Goal: Transaction & Acquisition: Purchase product/service

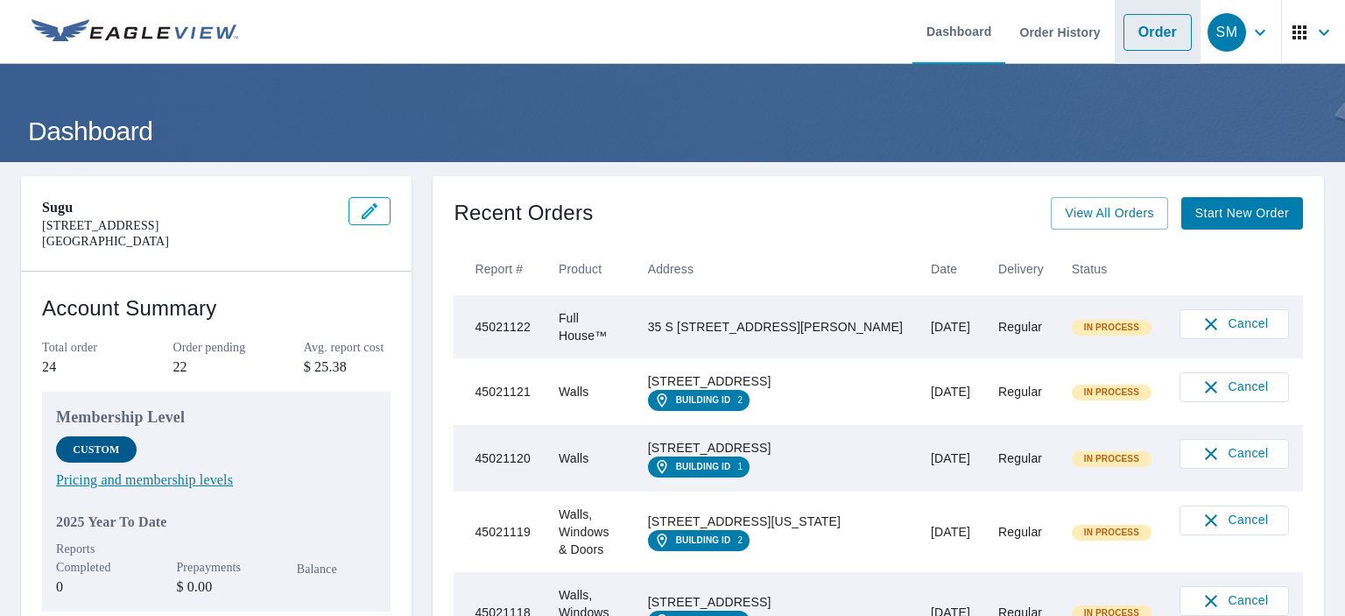
click at [1142, 22] on link "Order" at bounding box center [1158, 32] width 68 height 37
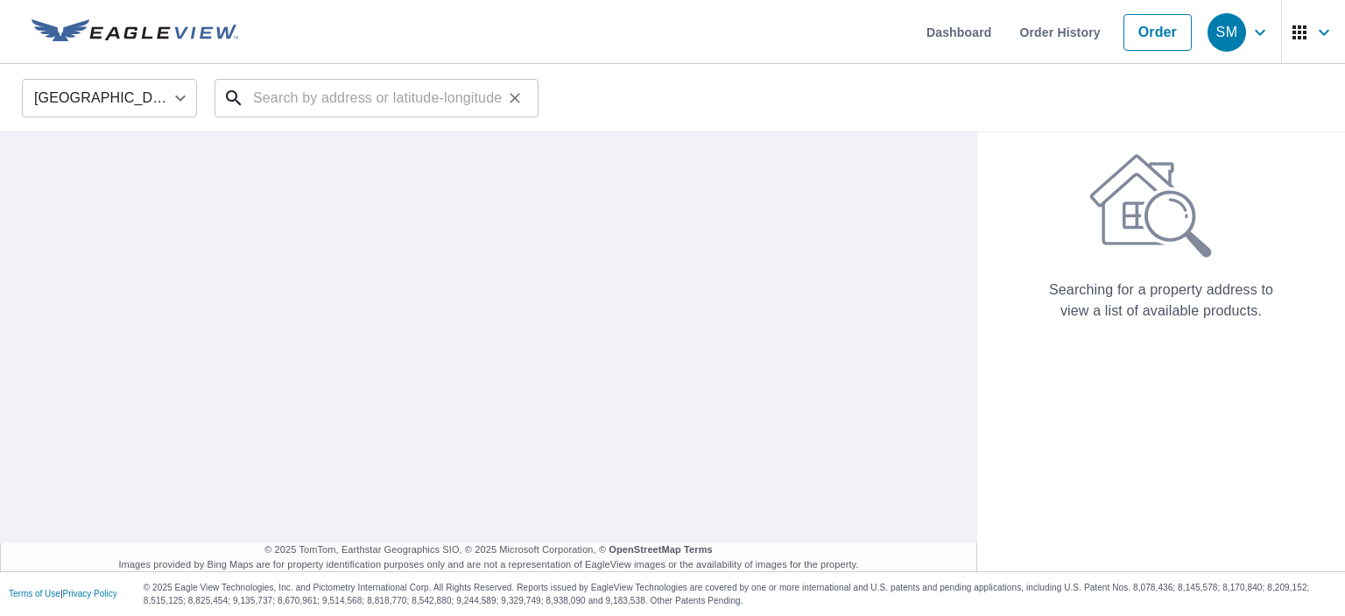
click at [400, 94] on input "text" at bounding box center [378, 98] width 250 height 49
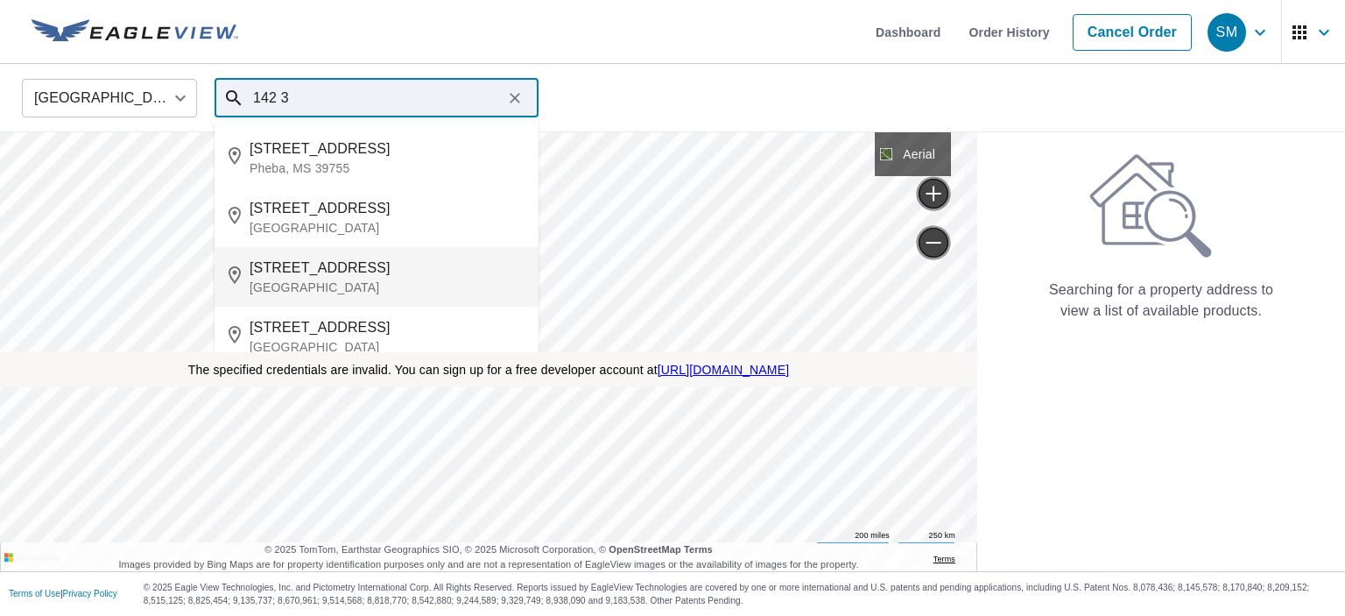
click at [305, 283] on p "[GEOGRAPHIC_DATA]" at bounding box center [387, 288] width 275 height 18
type input "[STREET_ADDRESS]"
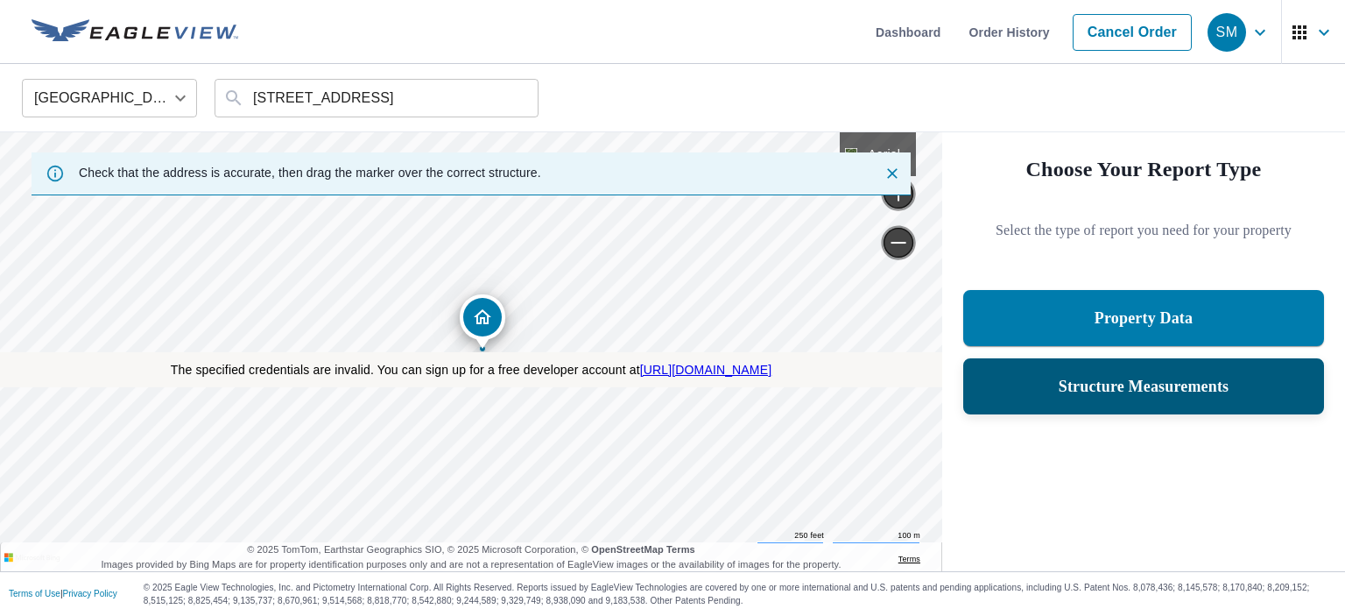
click at [1123, 394] on p "Structure Measurements" at bounding box center [1144, 386] width 171 height 21
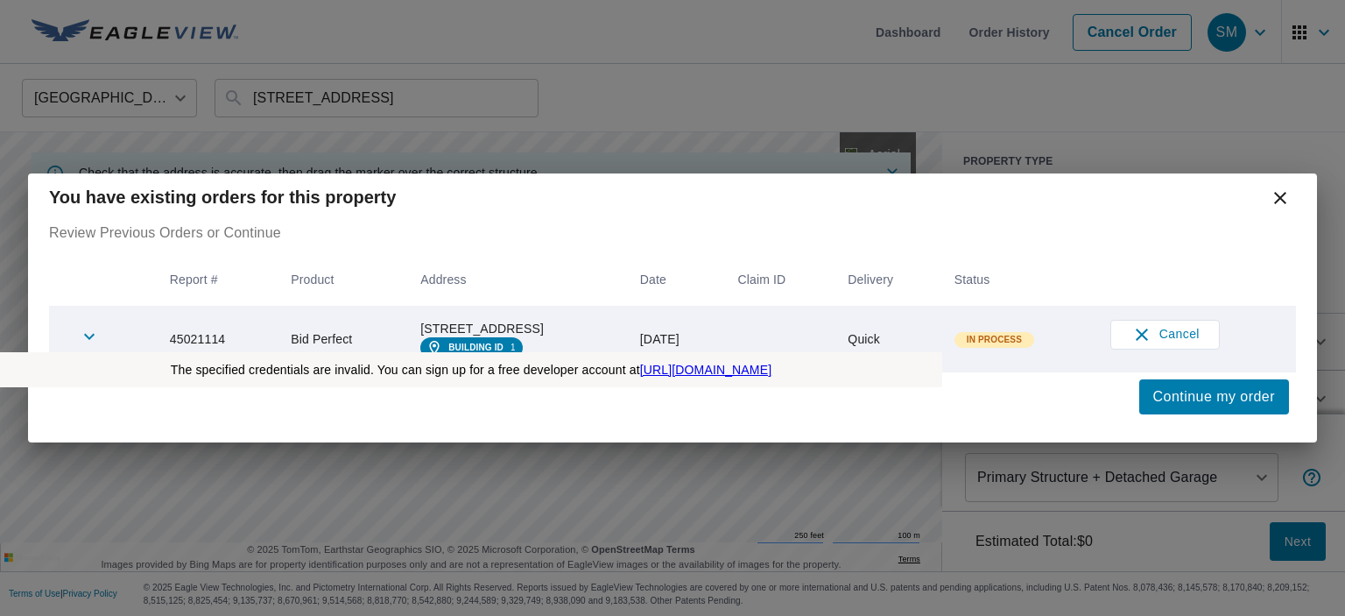
click at [1279, 192] on icon at bounding box center [1280, 198] width 12 height 12
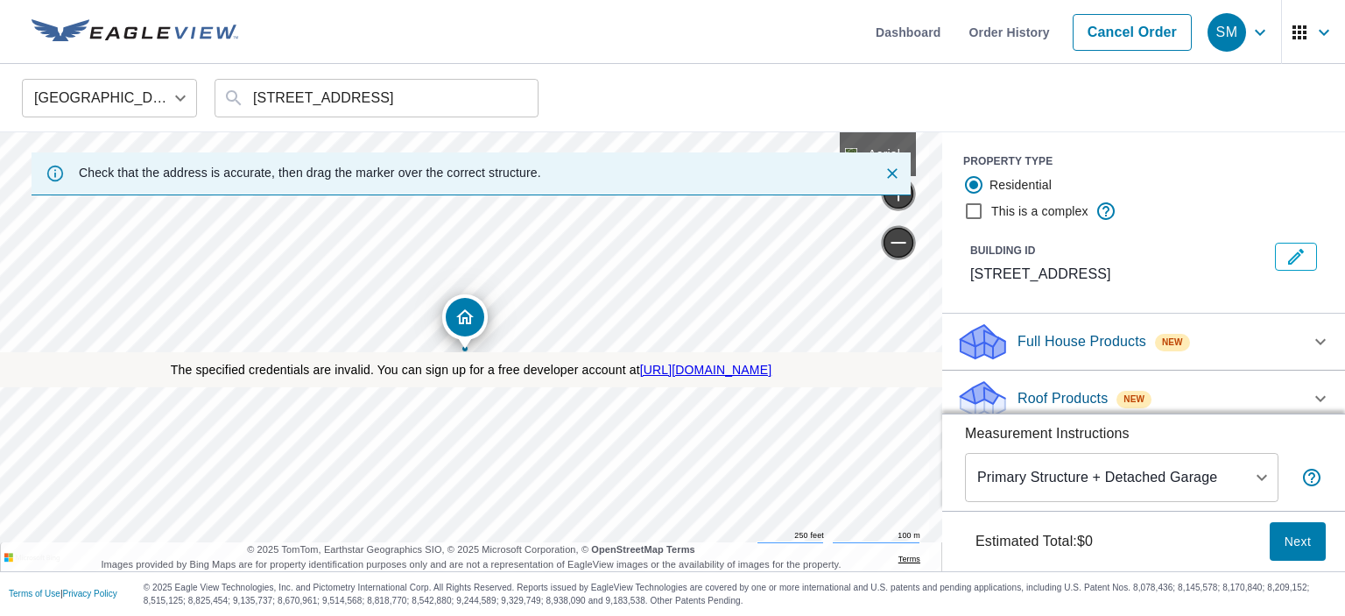
click at [1051, 342] on p "Full House Products" at bounding box center [1082, 341] width 129 height 21
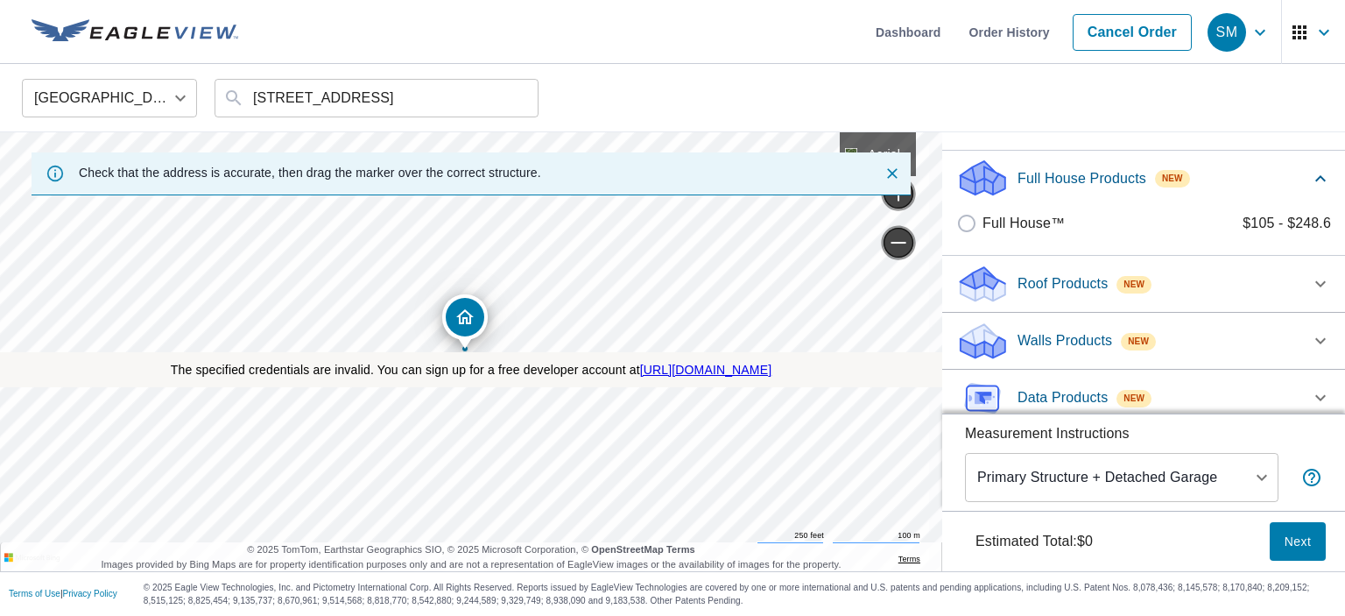
scroll to position [175, 0]
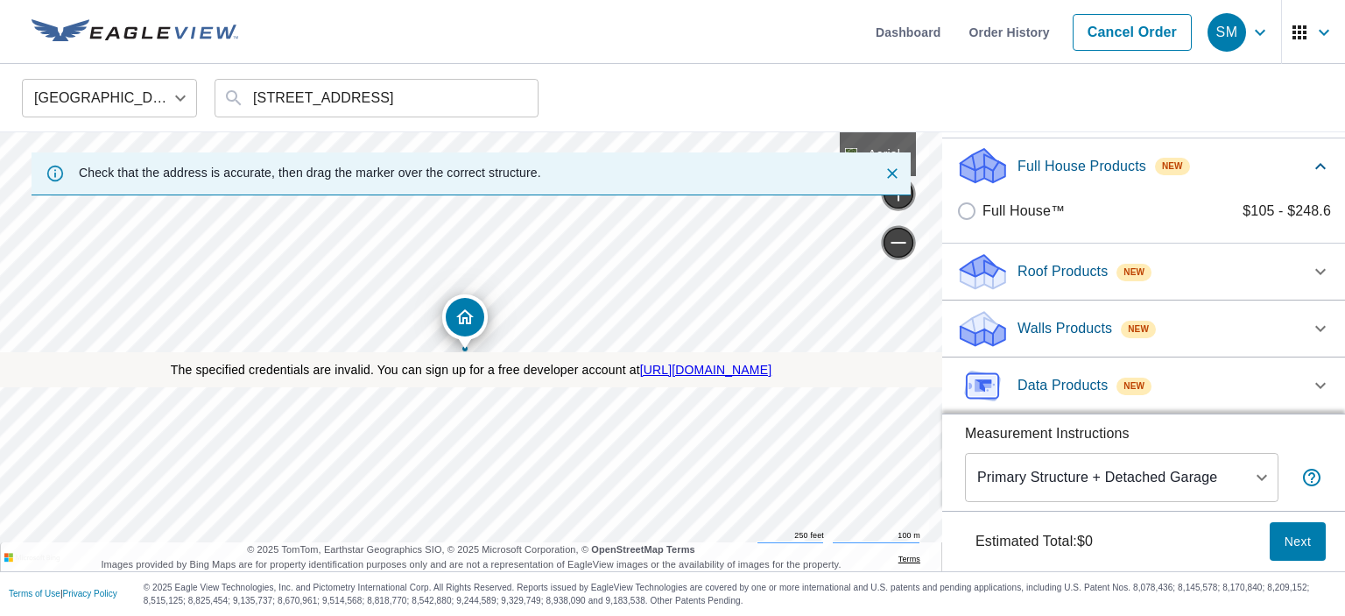
click at [1035, 279] on p "Roof Products" at bounding box center [1063, 271] width 90 height 21
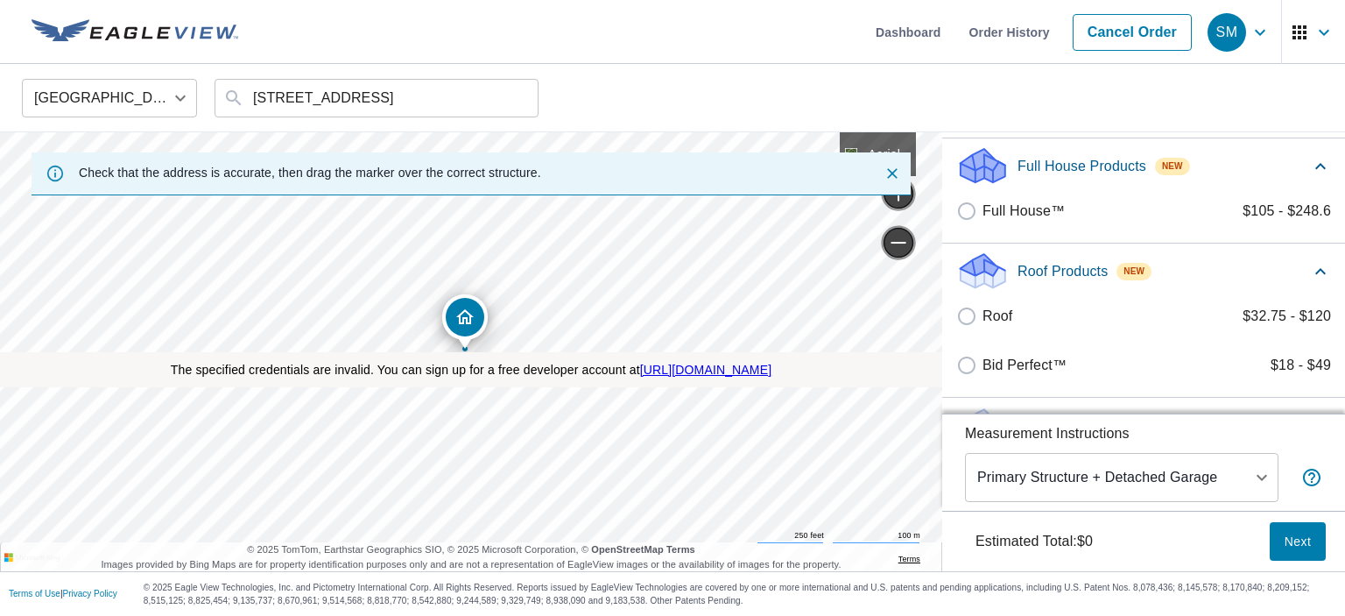
scroll to position [273, 0]
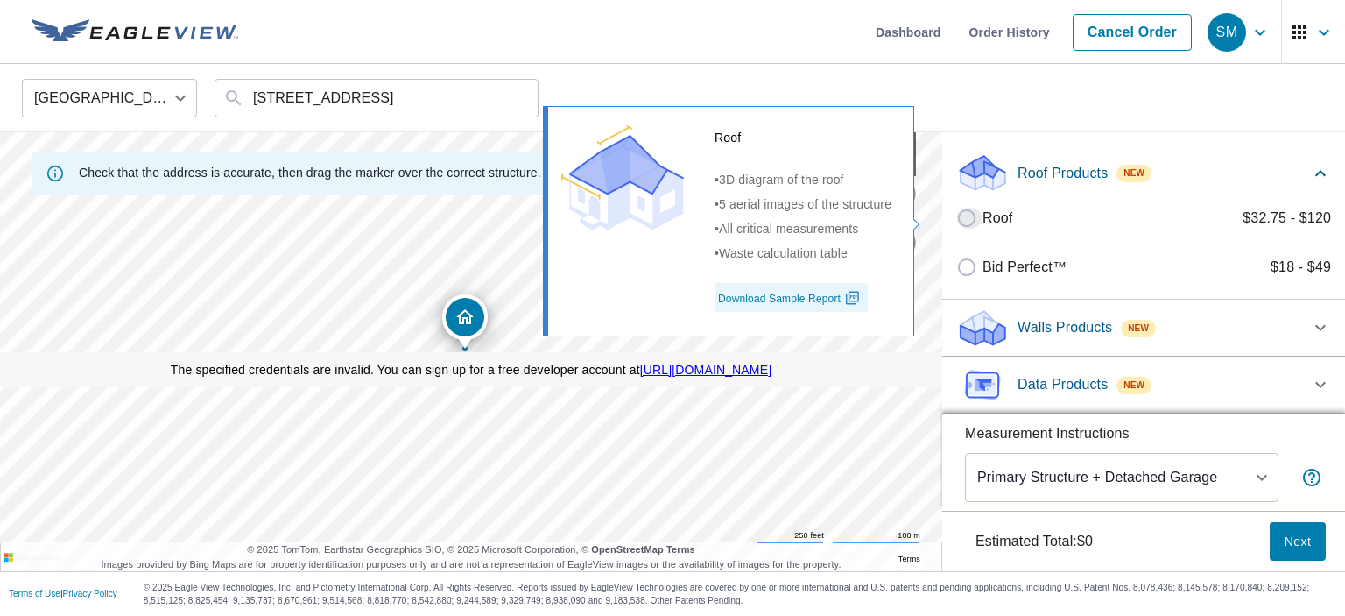
click at [965, 217] on input "Roof $32.75 - $120" at bounding box center [969, 218] width 26 height 21
checkbox input "true"
type input "3"
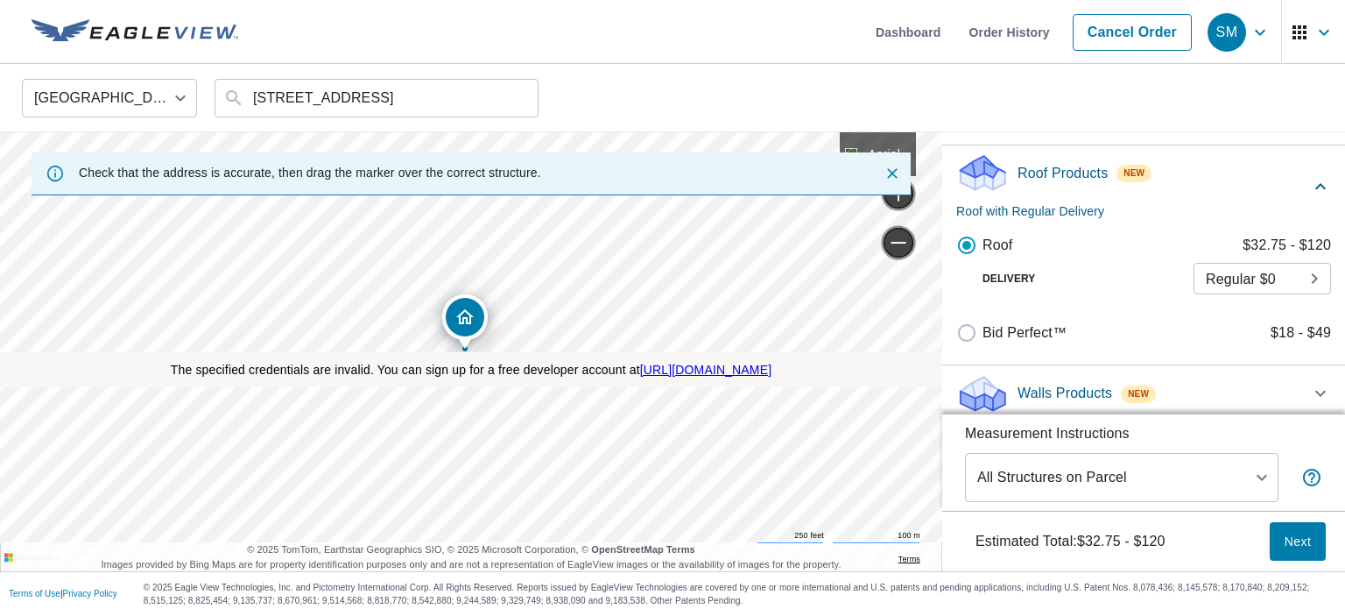
click at [1285, 535] on span "Next" at bounding box center [1298, 542] width 28 height 22
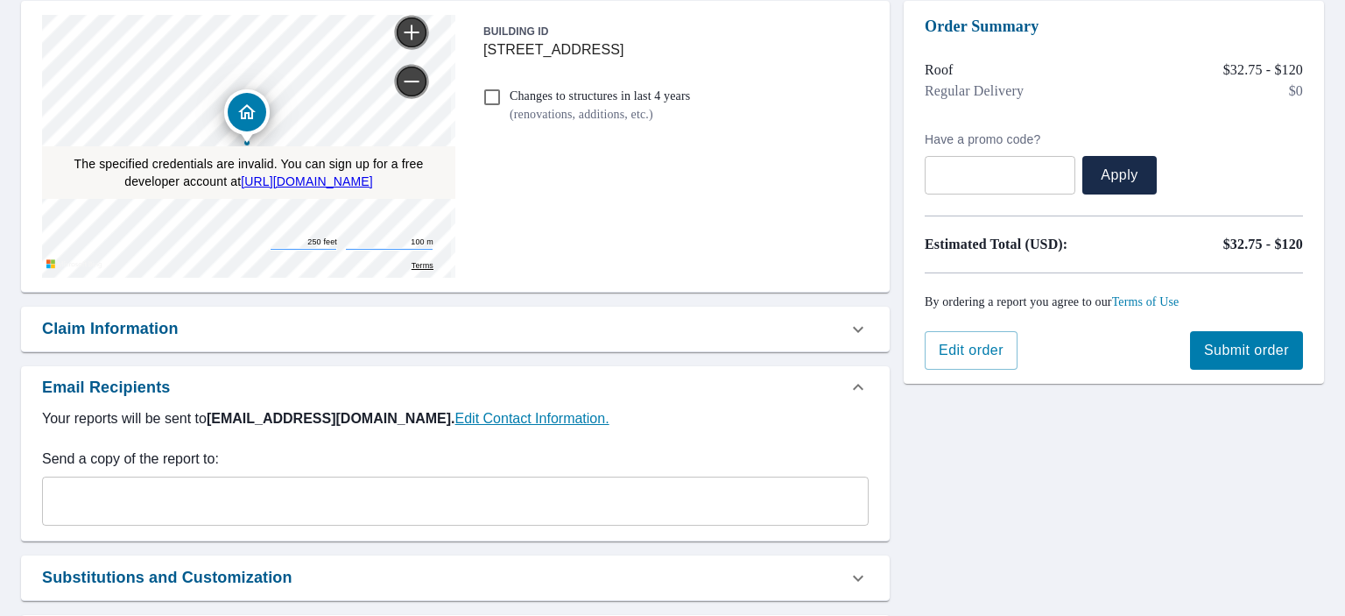
scroll to position [331, 0]
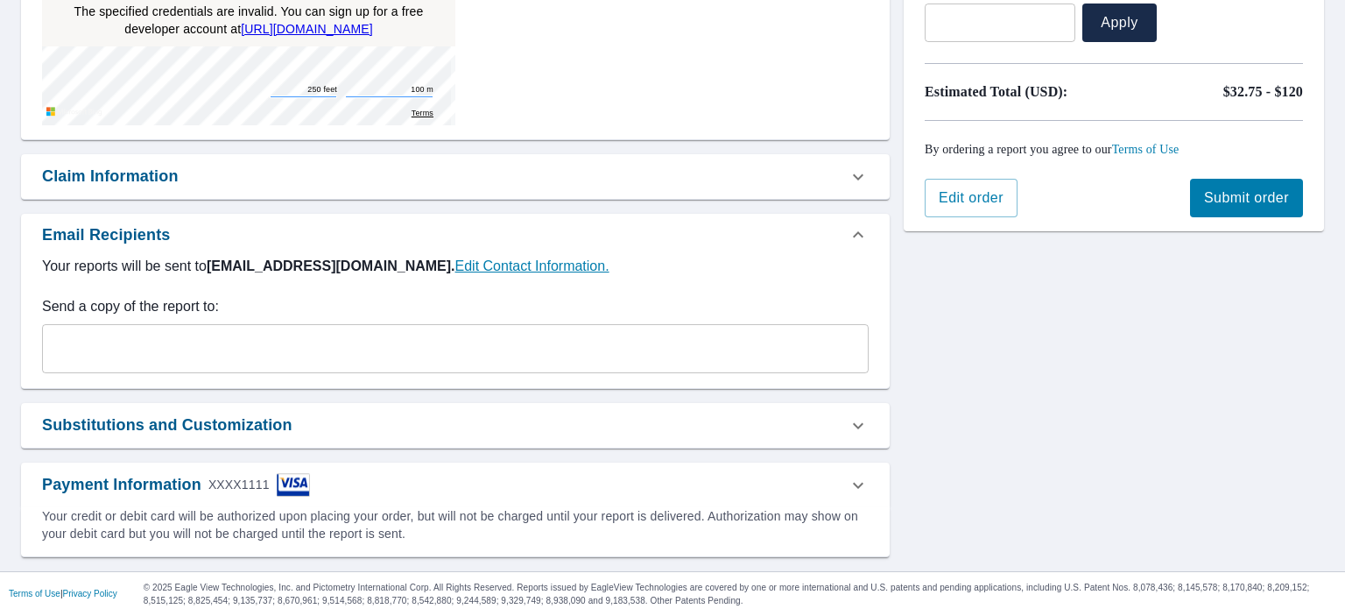
click at [1213, 194] on span "Submit order" at bounding box center [1246, 197] width 85 height 19
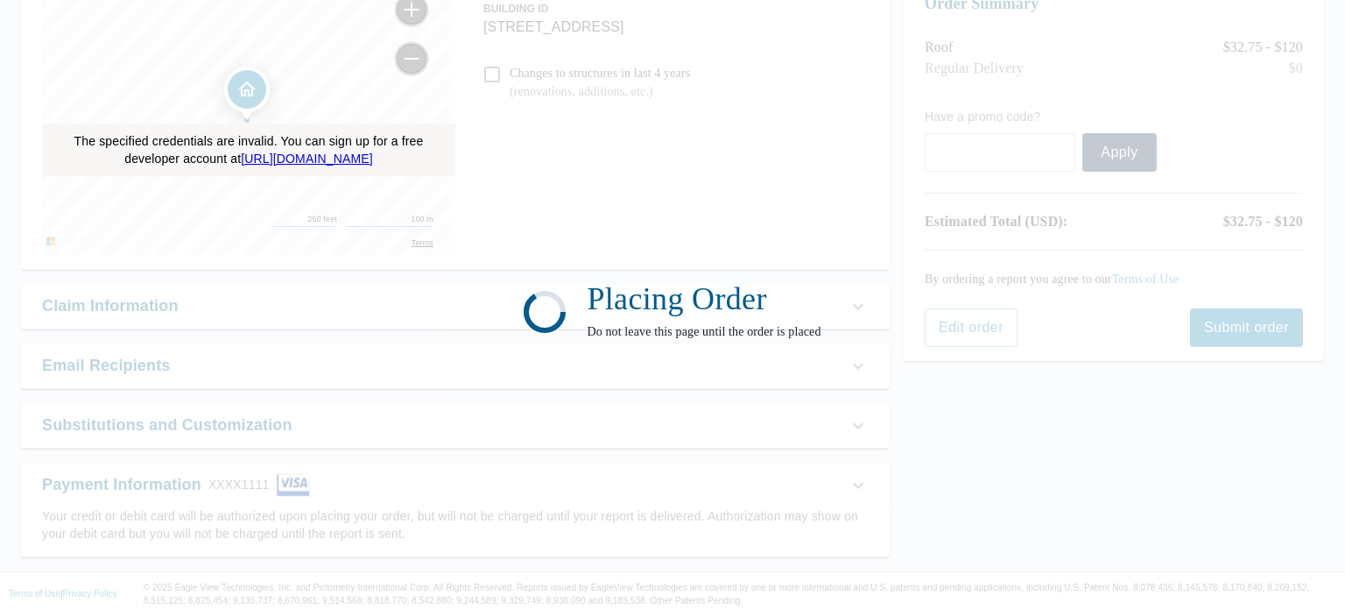
scroll to position [201, 0]
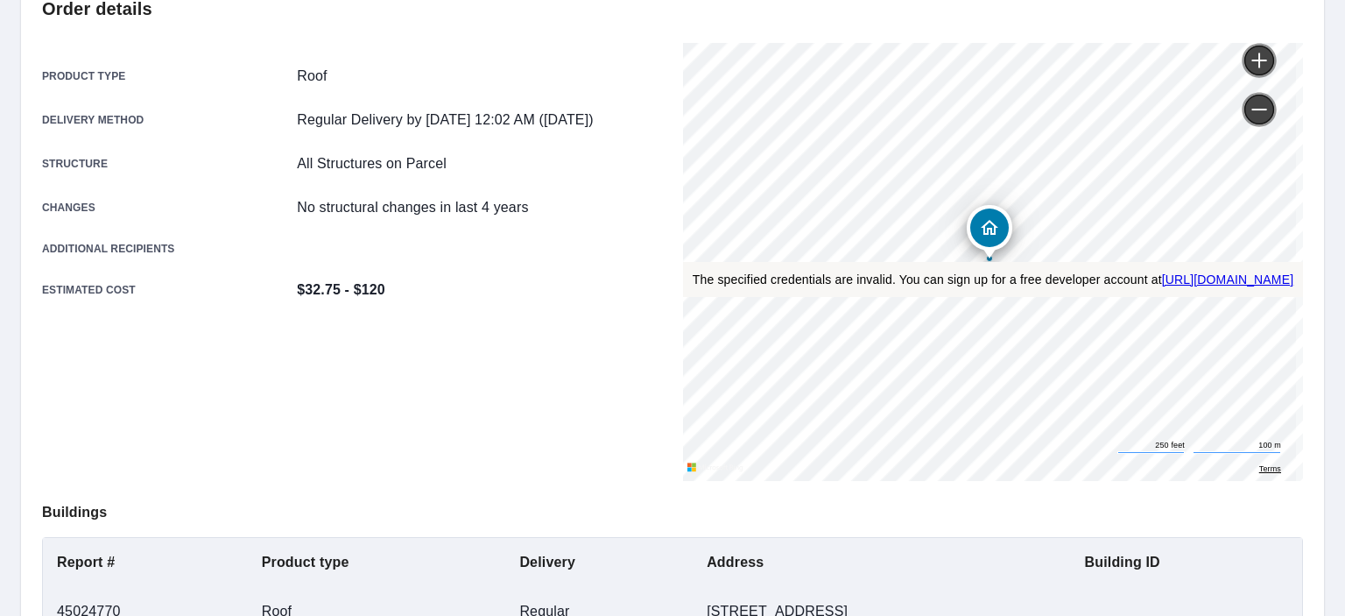
scroll to position [366, 0]
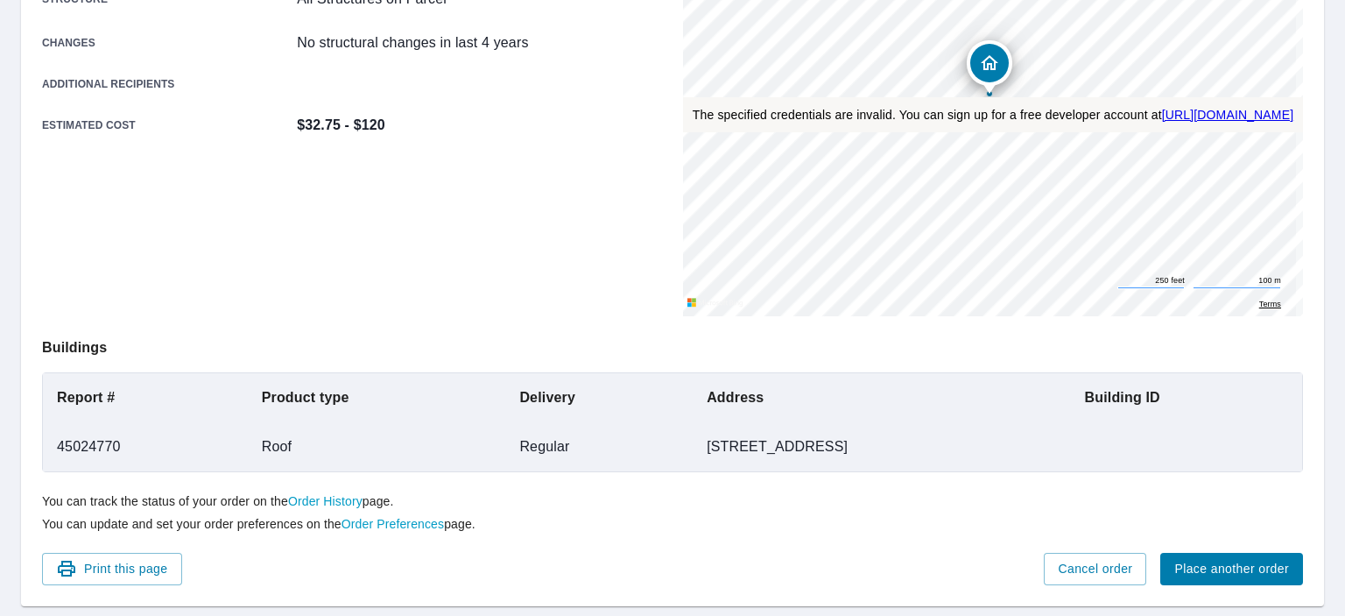
click at [74, 446] on td "45024770" at bounding box center [145, 446] width 205 height 49
copy td "45024770"
click at [111, 448] on td "45024770" at bounding box center [145, 446] width 205 height 49
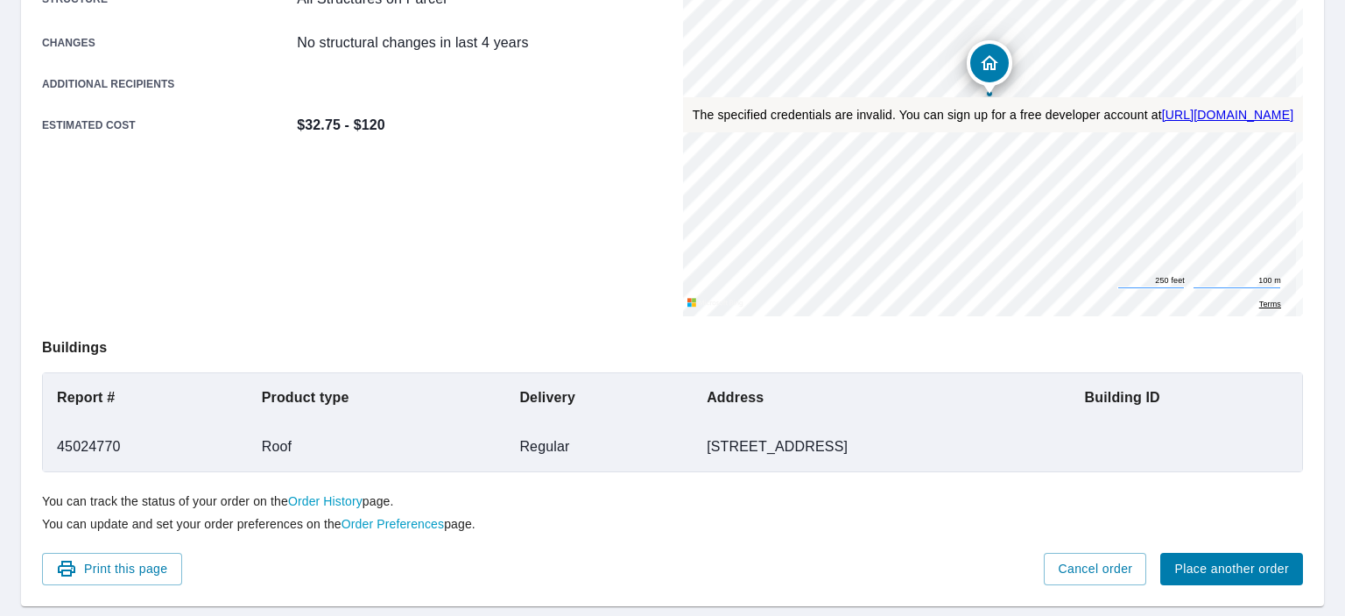
click at [422, 428] on td "Roof" at bounding box center [377, 446] width 258 height 49
